Goal: Information Seeking & Learning: Learn about a topic

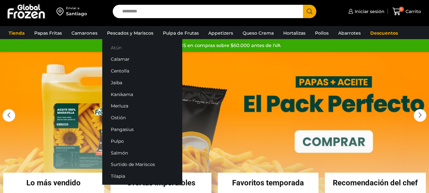
click at [129, 47] on link "Atún" at bounding box center [142, 48] width 80 height 12
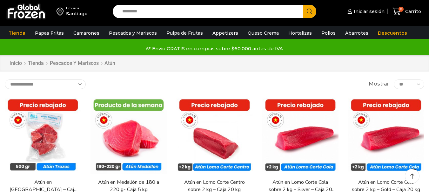
scroll to position [32, 0]
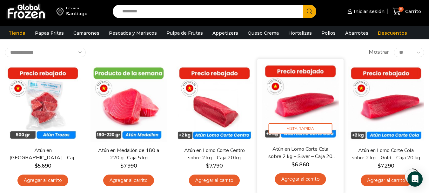
click at [299, 104] on img at bounding box center [300, 101] width 77 height 77
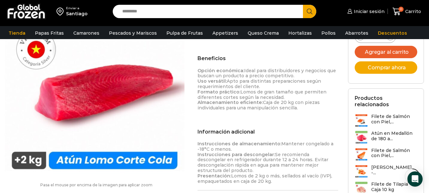
scroll to position [286, 0]
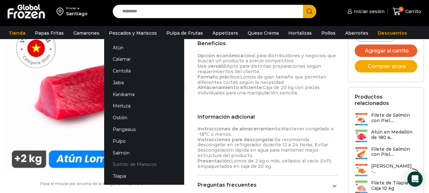
click at [131, 162] on link "Surtido de Mariscos" at bounding box center [144, 164] width 80 height 12
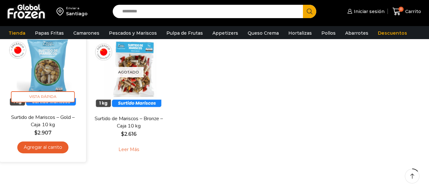
scroll to position [63, 0]
click at [44, 68] on img at bounding box center [42, 70] width 77 height 77
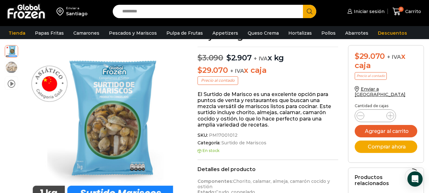
scroll to position [95, 0]
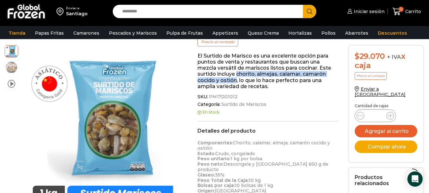
drag, startPoint x: 238, startPoint y: 73, endPoint x: 236, endPoint y: 83, distance: 9.9
click at [236, 83] on p "El Surtido de Marisco es una excelente opción para puntos de venta y restaurant…" at bounding box center [267, 71] width 141 height 37
copy p "chorito, almejas, [PERSON_NAME] cocido y ostión"
